Goal: Check status: Check status

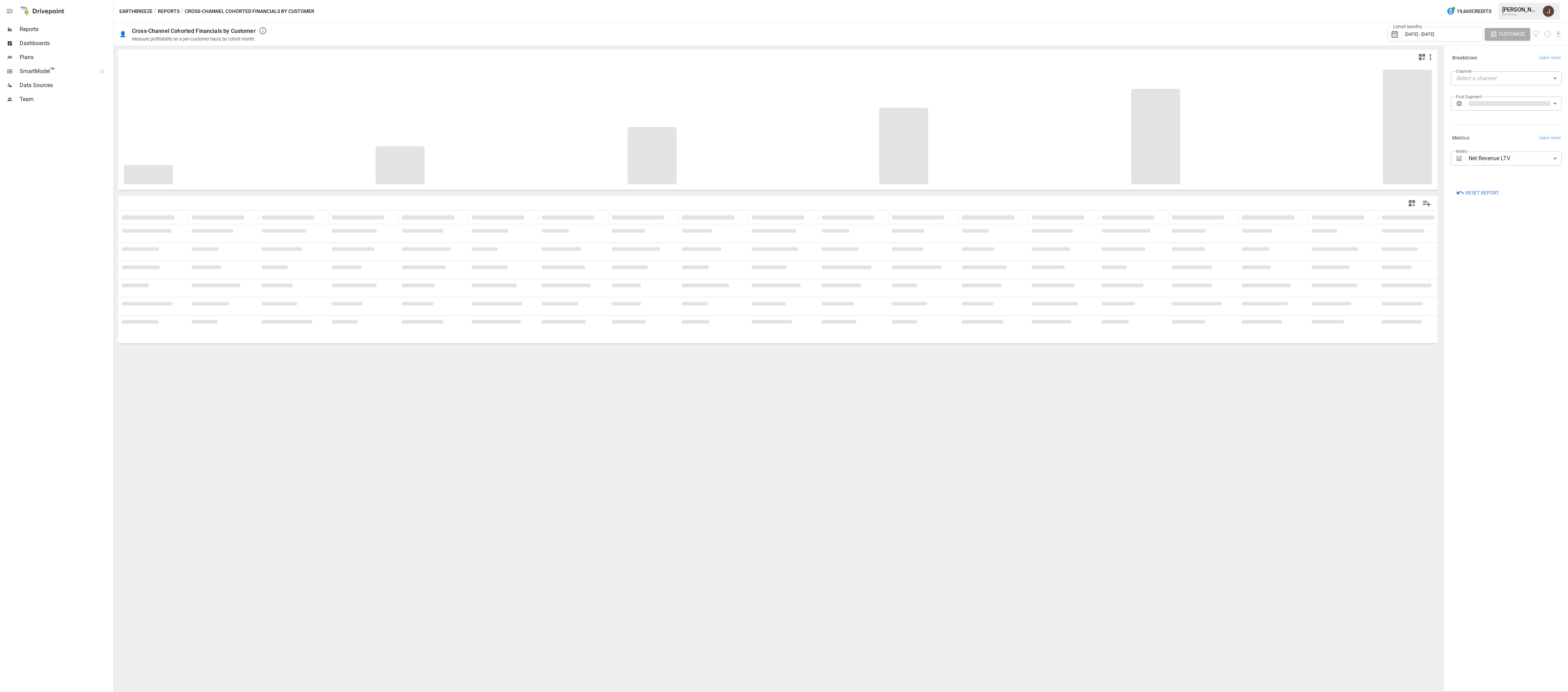
click at [1446, 40] on div "Cohort Months [DATE] - [DATE]" at bounding box center [1435, 34] width 95 height 15
click at [1404, 68] on button "button" at bounding box center [1407, 66] width 13 height 13
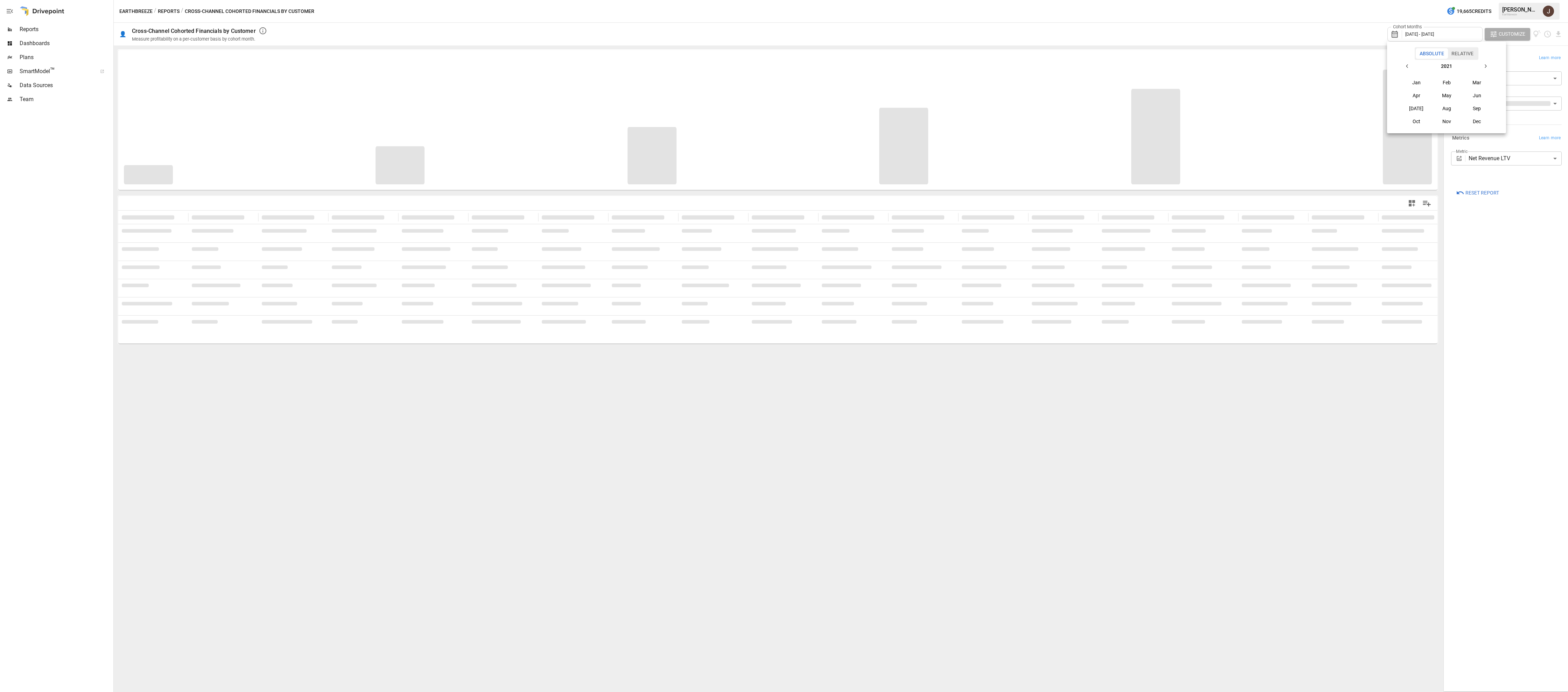
click at [1411, 89] on button "Apr" at bounding box center [1416, 96] width 30 height 13
click at [1408, 71] on button "button" at bounding box center [1407, 66] width 13 height 13
click at [1418, 84] on button "Jan" at bounding box center [1416, 82] width 30 height 13
click at [1484, 66] on icon "button" at bounding box center [1485, 66] width 5 height 5
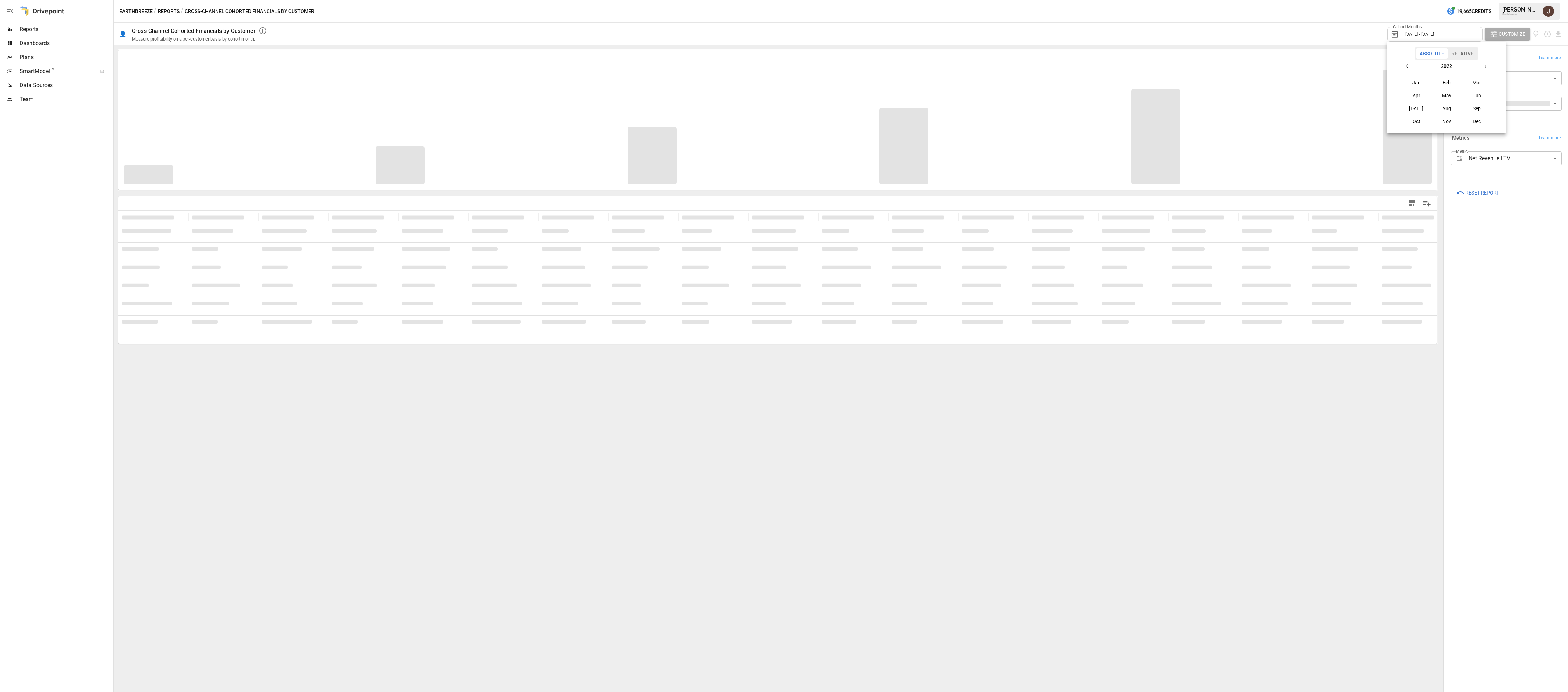
click at [1484, 66] on icon "button" at bounding box center [1485, 66] width 5 height 5
click at [1450, 110] on button "Aug" at bounding box center [1446, 108] width 30 height 13
click at [1410, 60] on button "button" at bounding box center [1407, 66] width 13 height 13
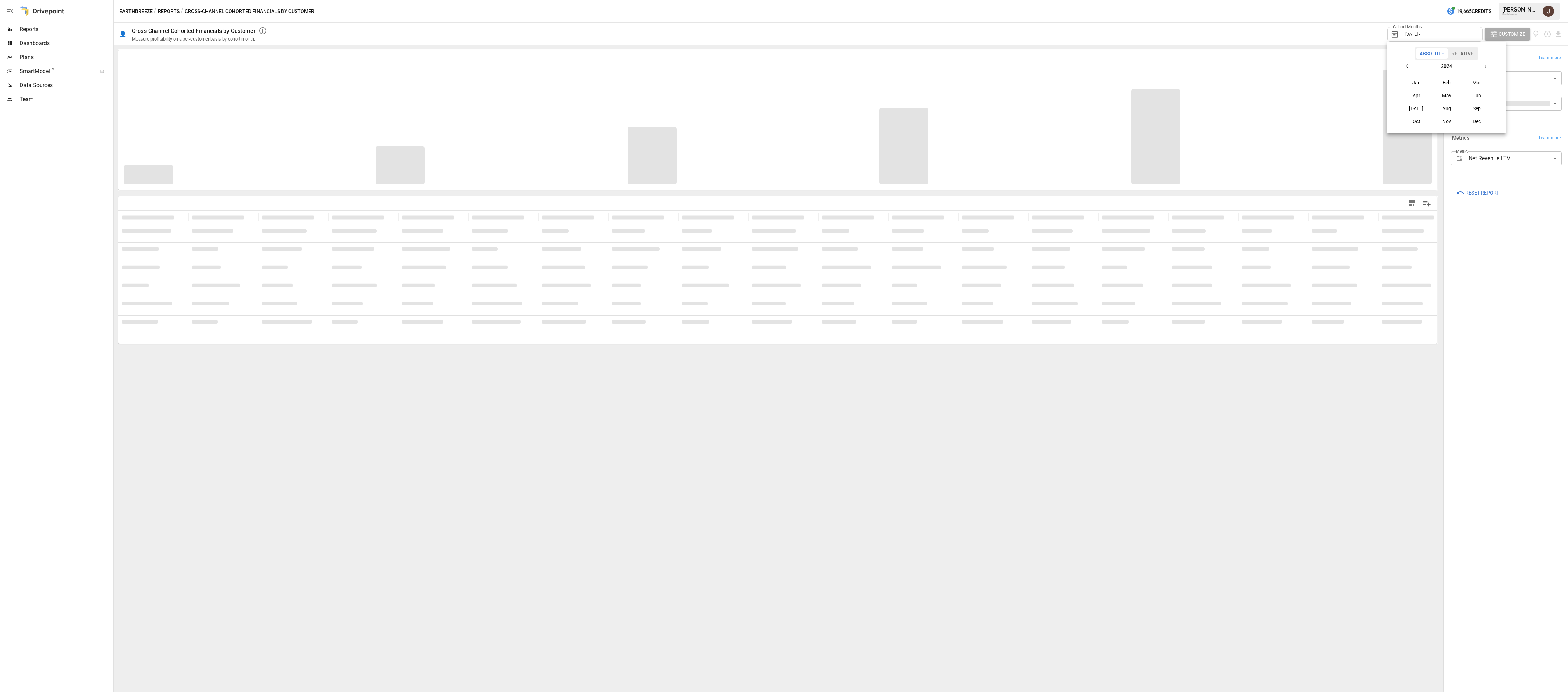
click at [1410, 60] on button "button" at bounding box center [1407, 66] width 13 height 13
click at [1416, 85] on button "Jan" at bounding box center [1416, 82] width 30 height 13
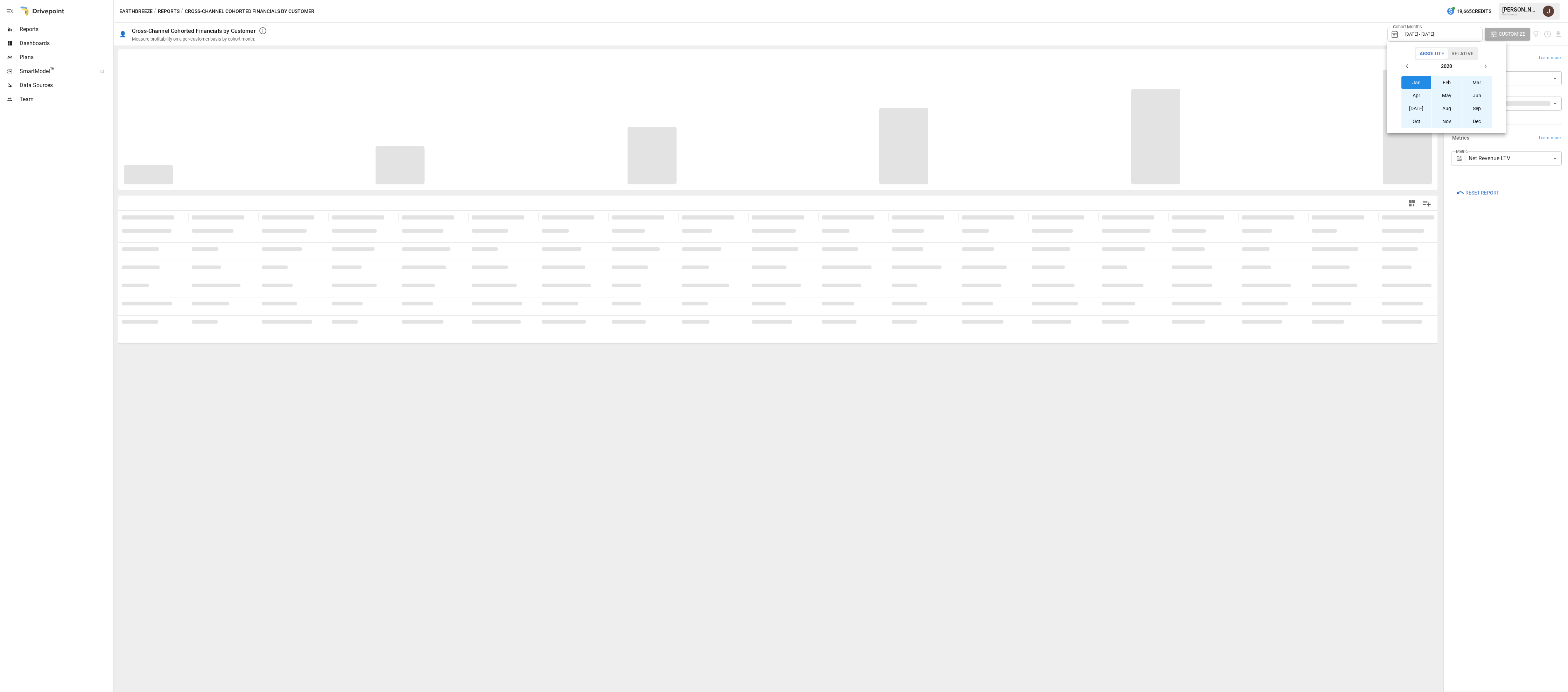
click at [1488, 66] on button "button" at bounding box center [1485, 66] width 13 height 13
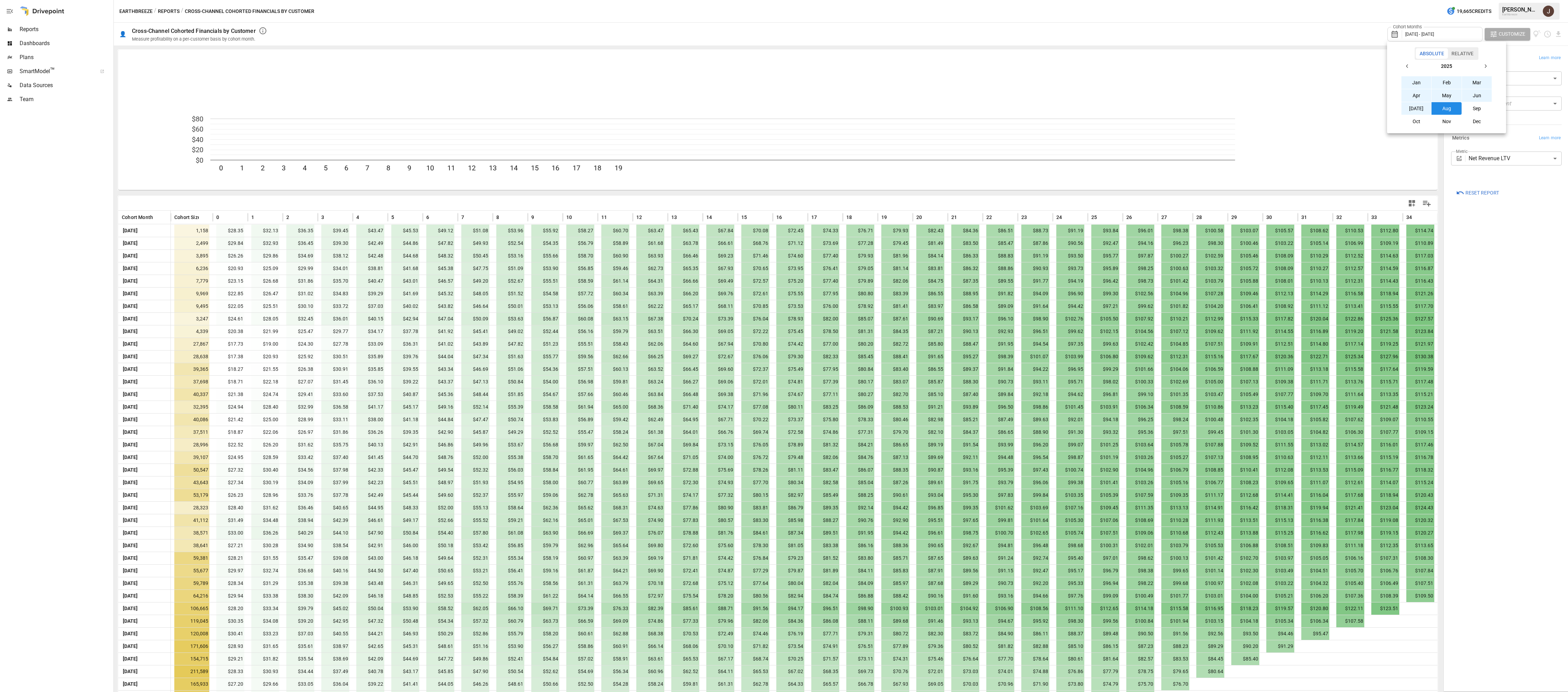
click at [1289, 38] on div at bounding box center [784, 346] width 1568 height 692
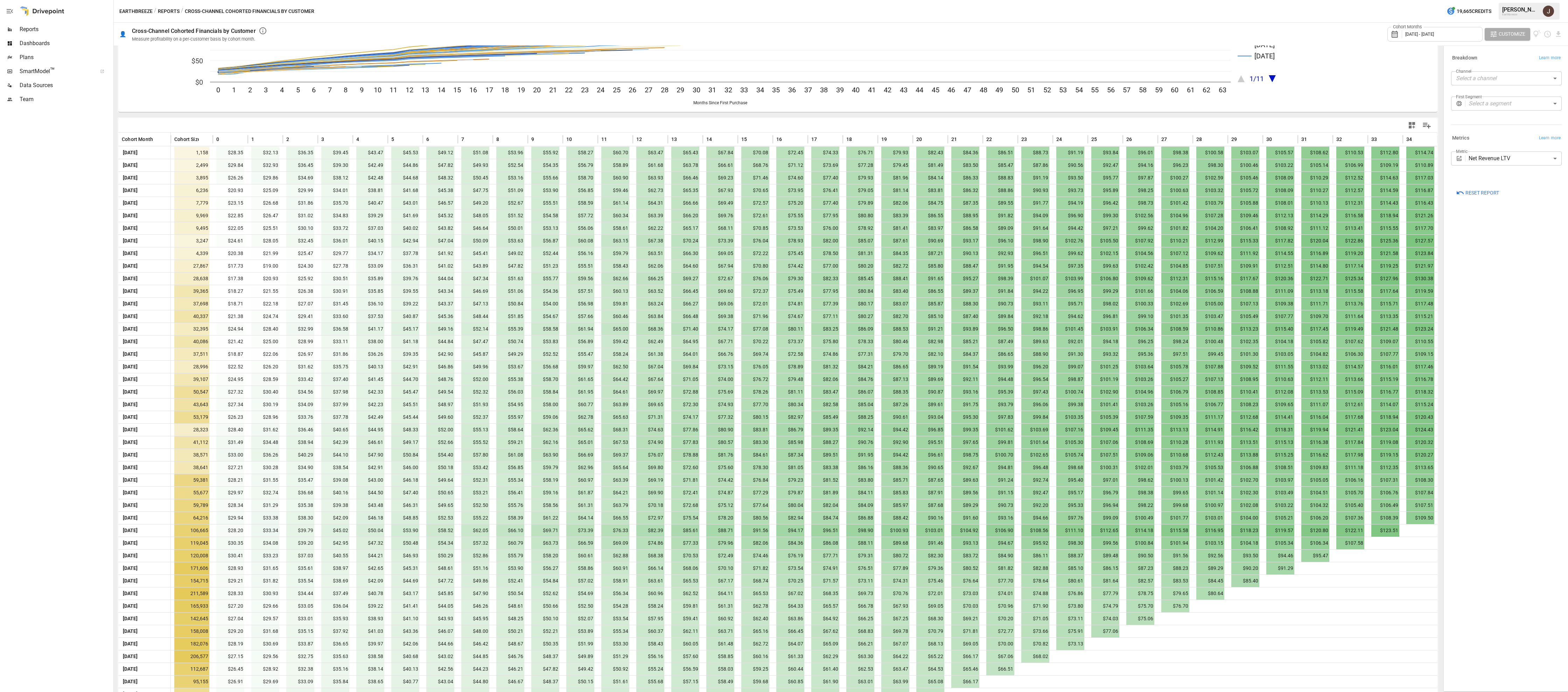
scroll to position [80, 0]
click at [1507, 0] on body "Reports Dashboards Plans SmartModel ™ Data Sources Team Earthbreeze / Reports /…" at bounding box center [784, 0] width 1568 height 0
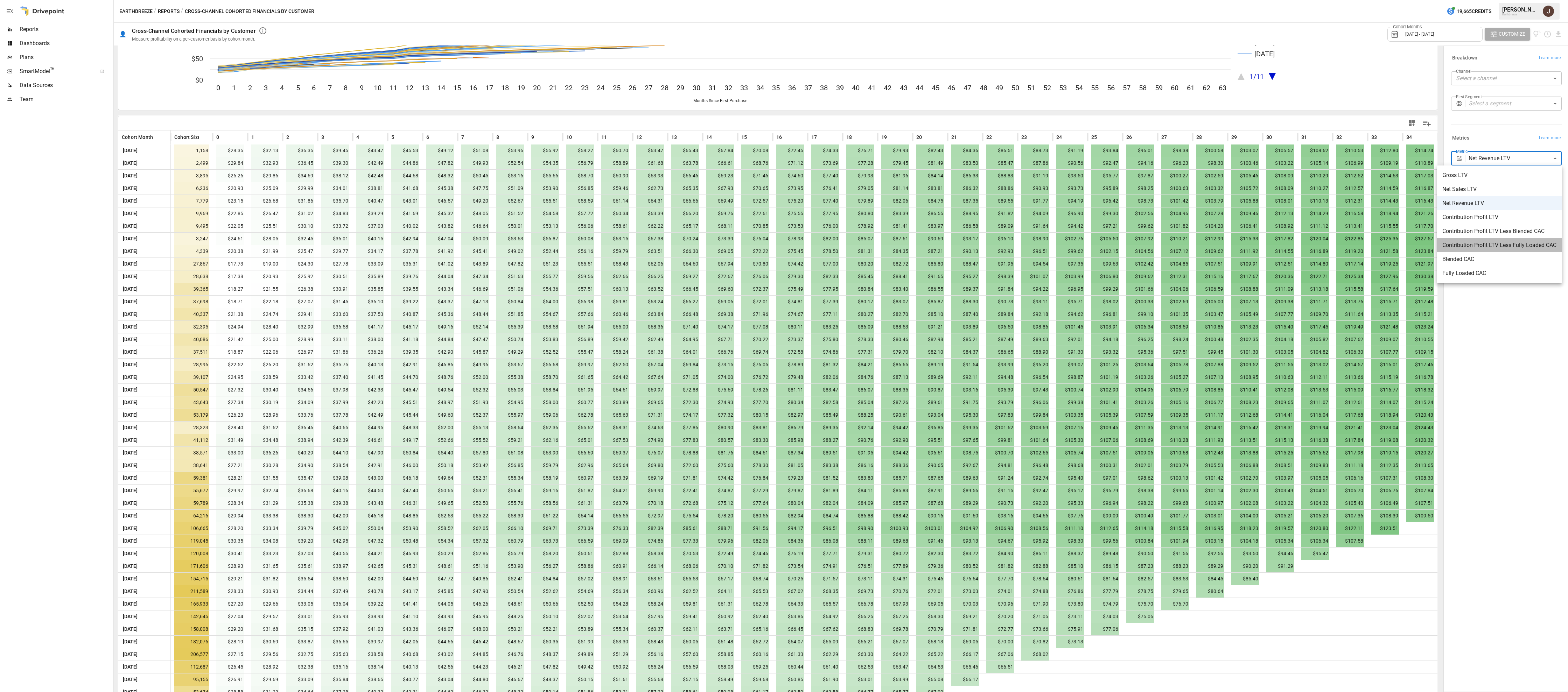
click at [1488, 246] on span "Contribution Profit LTV Less Fully Loaded CAC" at bounding box center [1499, 245] width 114 height 9
type input "**********"
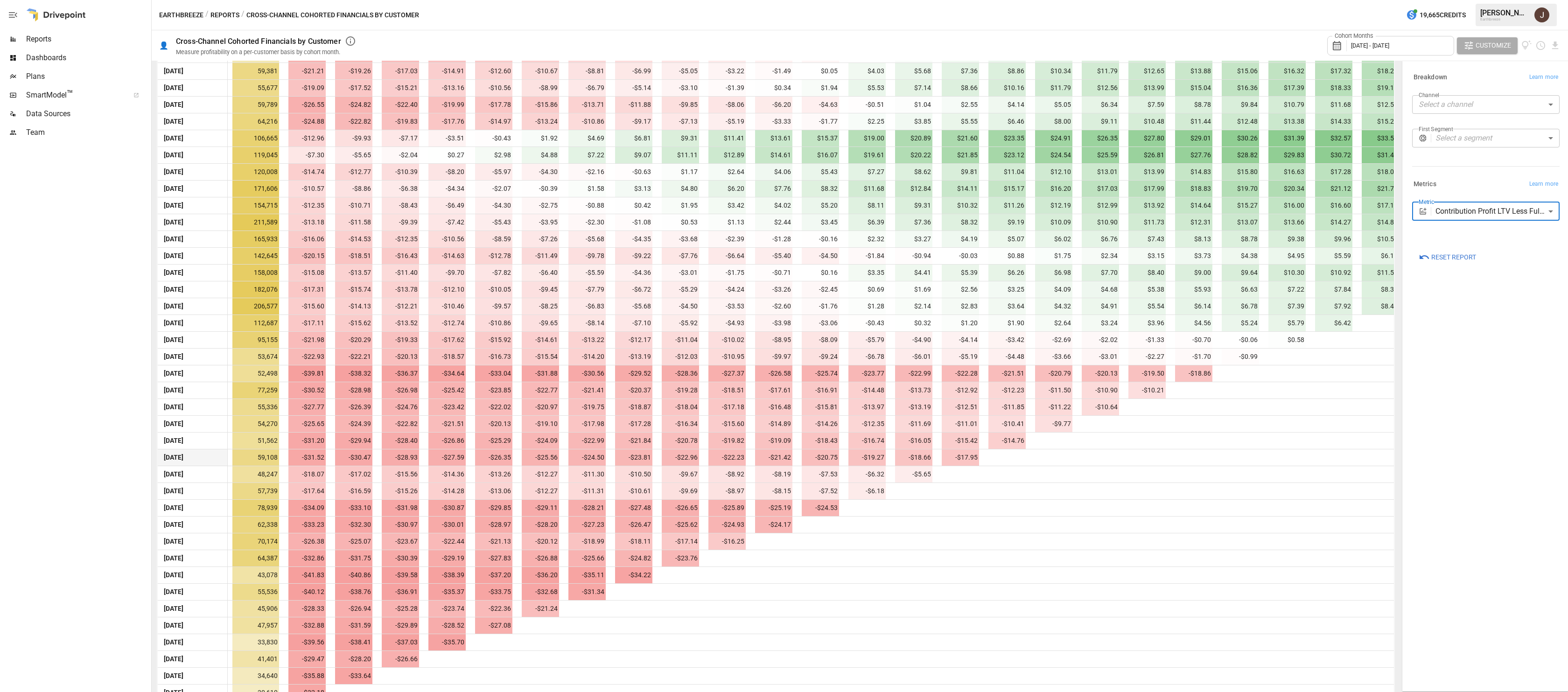
scroll to position [701, 0]
